Goal: Check status: Check status

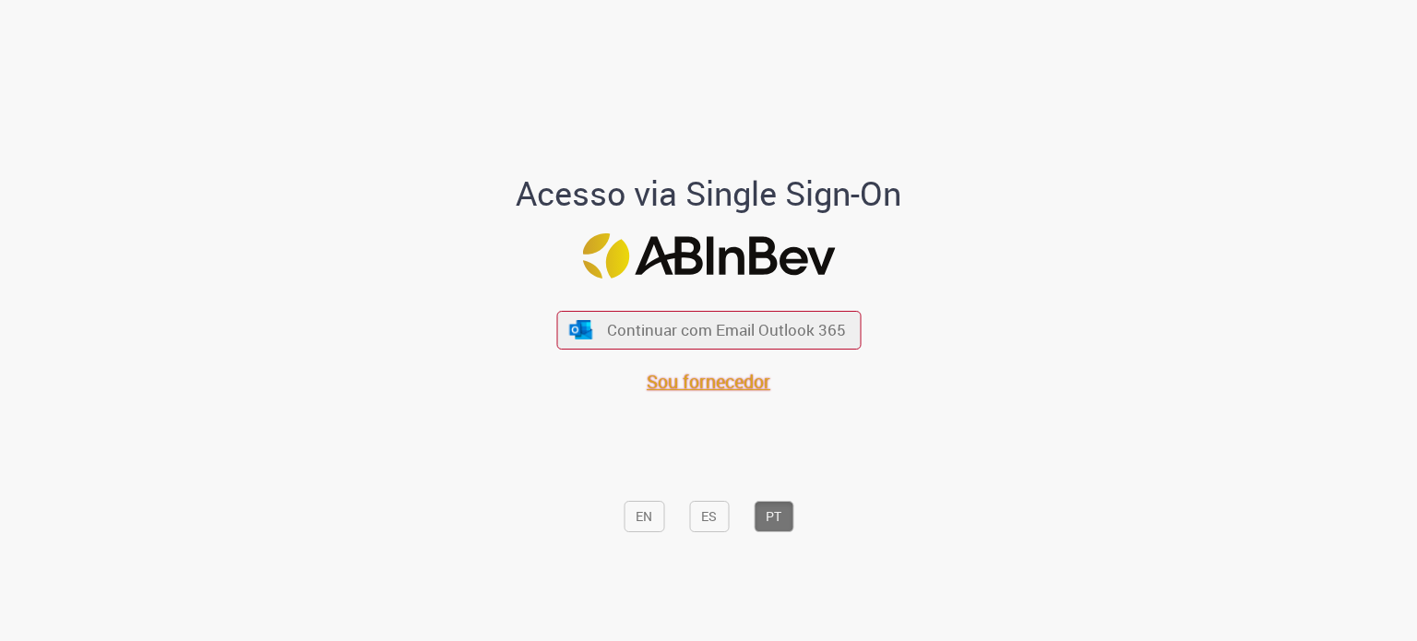
click at [716, 388] on span "Sou fornecedor" at bounding box center [709, 381] width 124 height 25
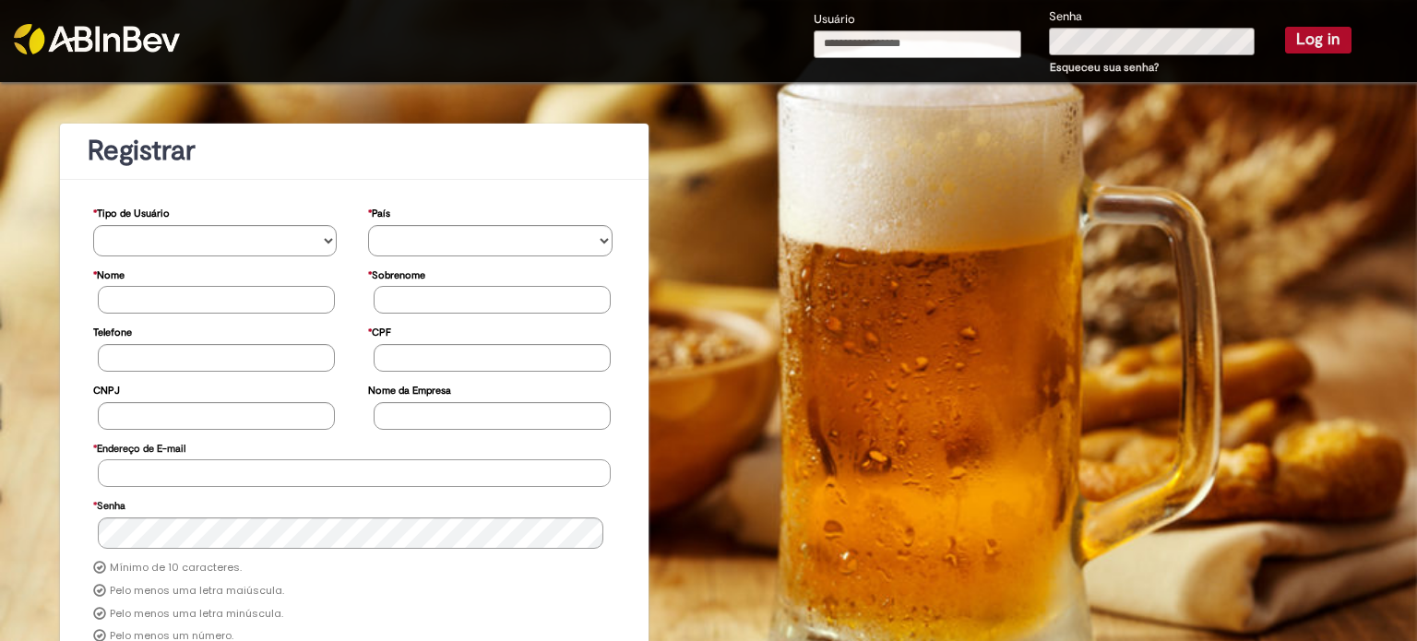
type input "**********"
click at [1317, 43] on button "Log in" at bounding box center [1318, 40] width 66 height 26
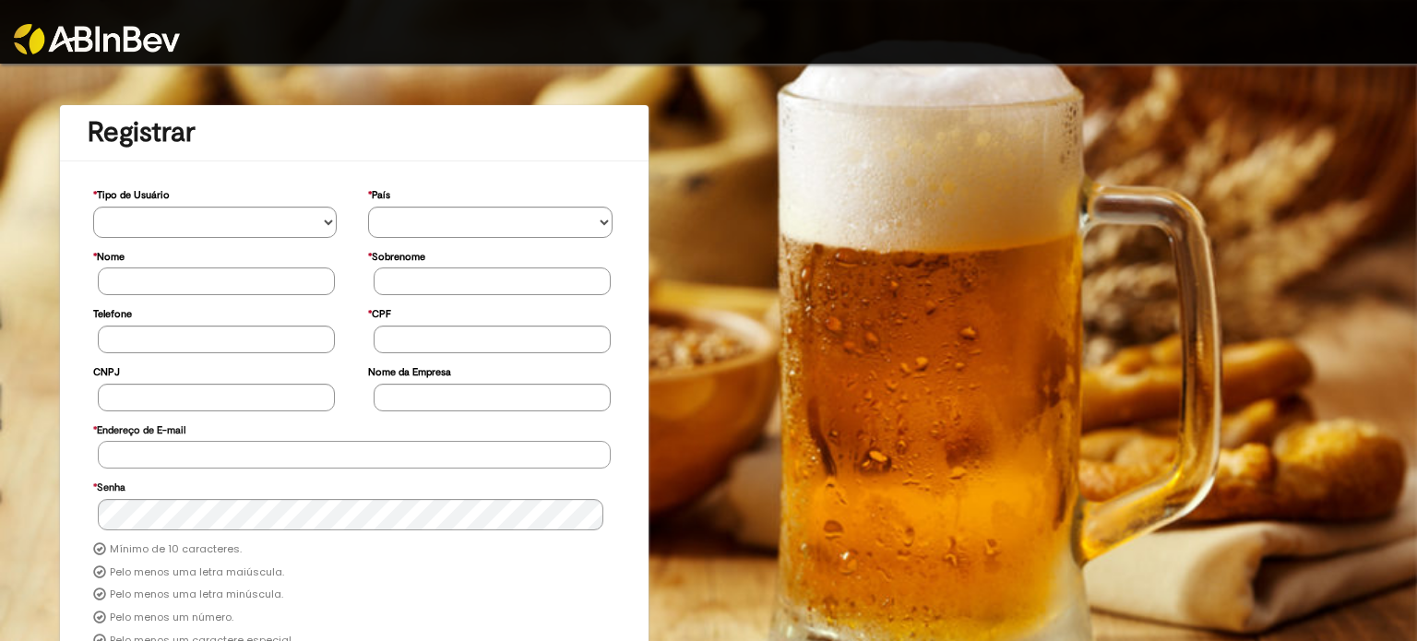
type input "**********"
click at [82, 22] on link at bounding box center [177, 27] width 327 height 54
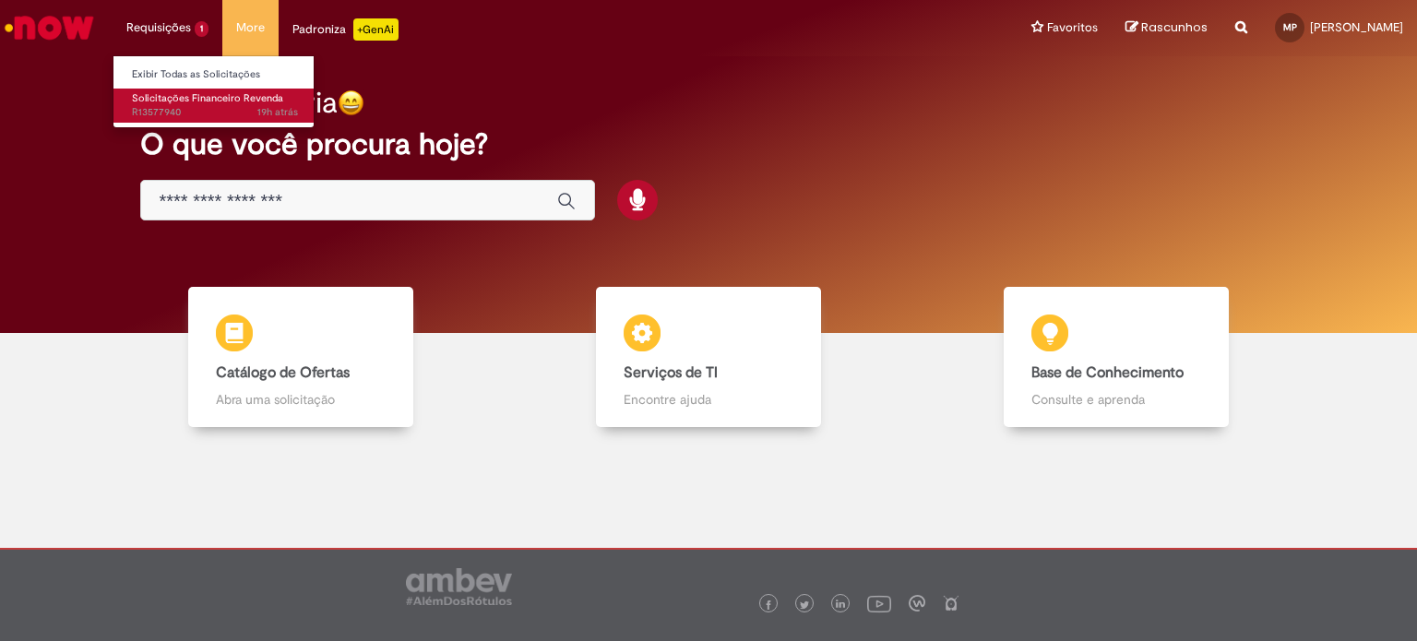
click at [156, 99] on span "Solicitações Financeiro Revenda" at bounding box center [207, 98] width 151 height 14
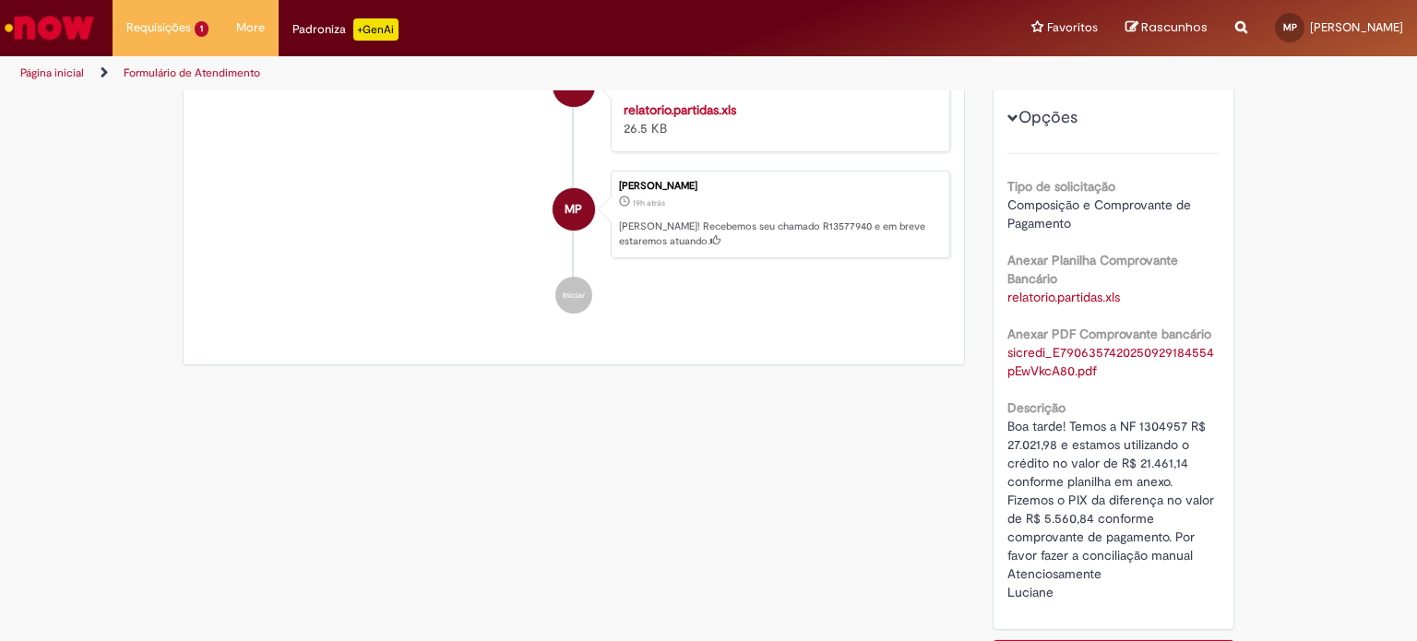
scroll to position [382, 0]
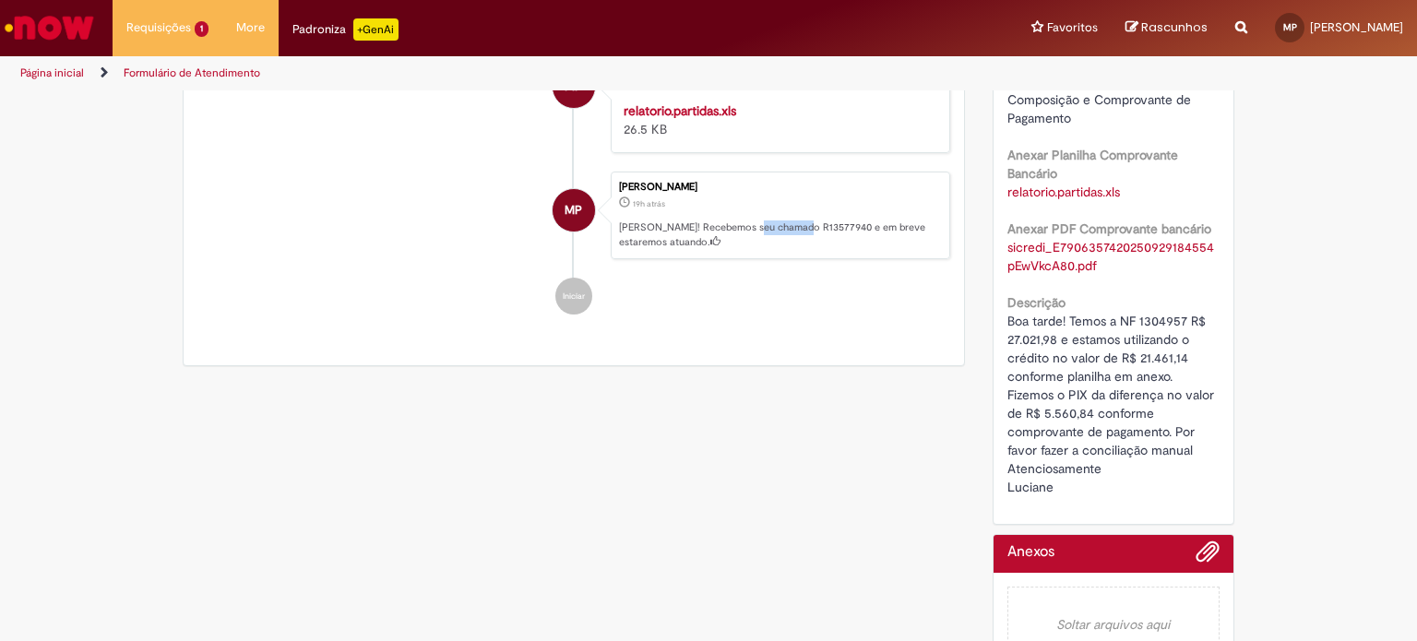
drag, startPoint x: 797, startPoint y: 223, endPoint x: 750, endPoint y: 224, distance: 47.1
click at [750, 224] on p "Ola! Recebemos seu chamado R13577940 e em breve estaremos atuando." at bounding box center [779, 234] width 321 height 29
click at [836, 202] on p "19h atrás 19 horas atrás" at bounding box center [779, 202] width 321 height 18
drag, startPoint x: 799, startPoint y: 232, endPoint x: 758, endPoint y: 231, distance: 40.6
click at [752, 231] on p "Ola! Recebemos seu chamado R13577940 e em breve estaremos atuando." at bounding box center [779, 234] width 321 height 29
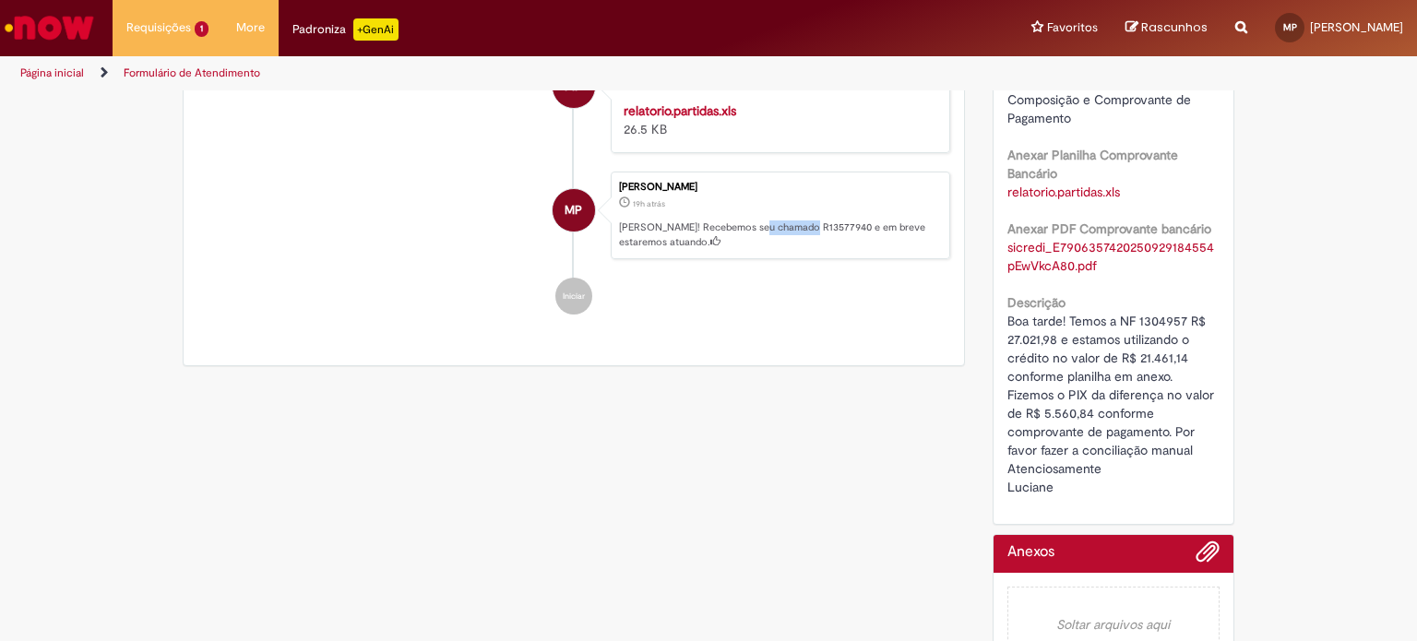
copy p "R13577940"
